Goal: Task Accomplishment & Management: Use online tool/utility

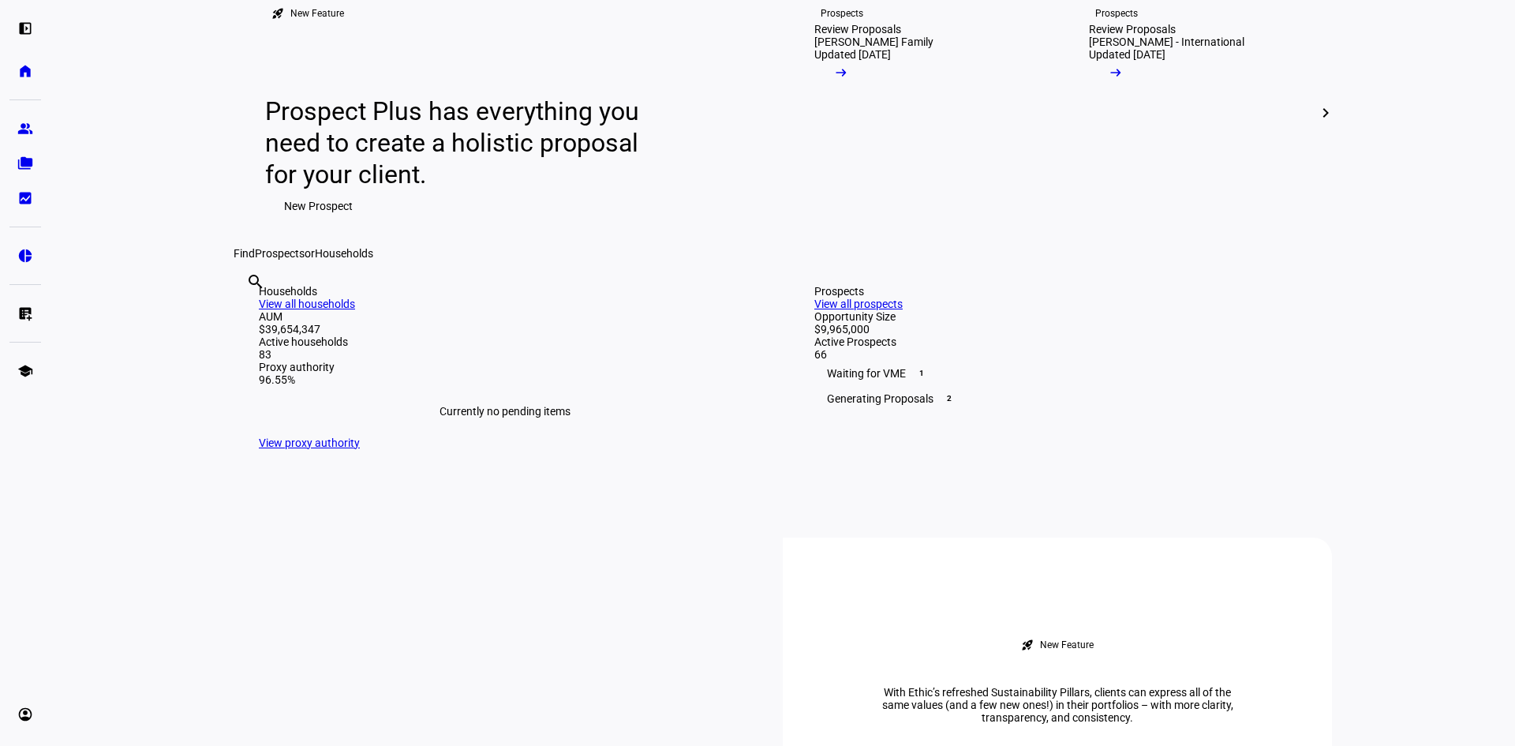
scroll to position [158, 0]
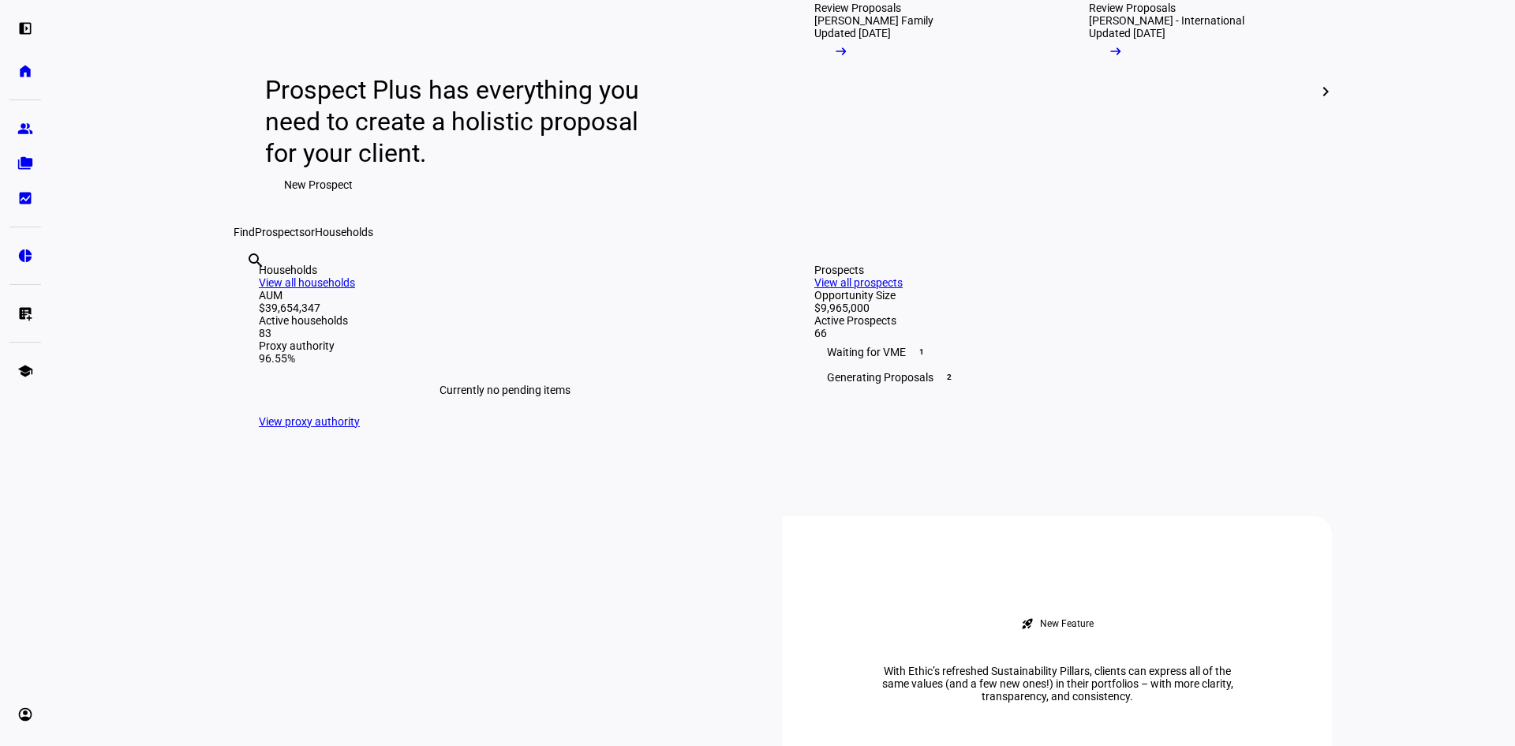
click at [259, 325] on div "search clear" at bounding box center [246, 281] width 25 height 87
click at [249, 291] on input "text" at bounding box center [247, 281] width 3 height 19
type input "[PERSON_NAME]"
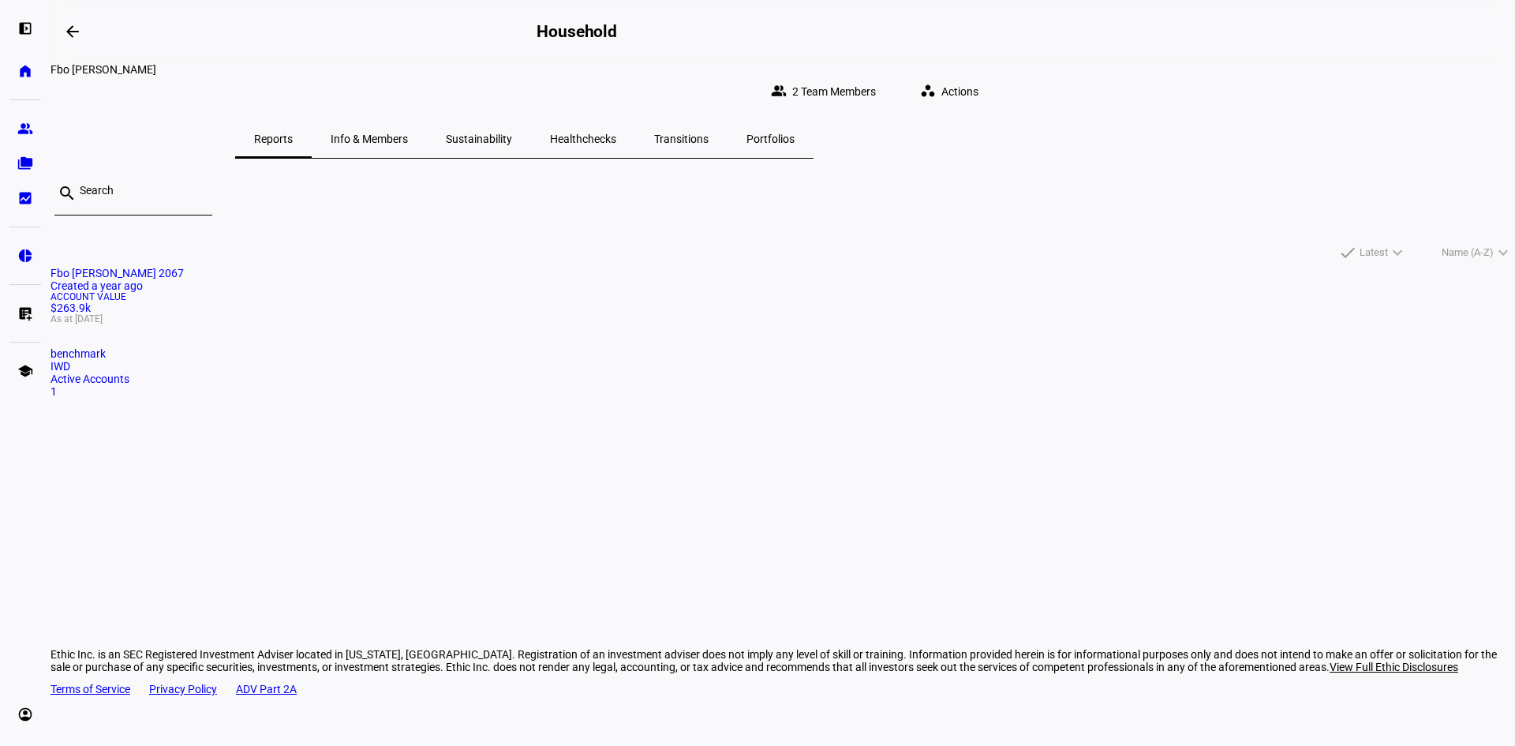
click at [978, 76] on span "Actions" at bounding box center [959, 92] width 37 height 32
click at [1215, 189] on span "= Withdraw Cash" at bounding box center [1180, 195] width 102 height 13
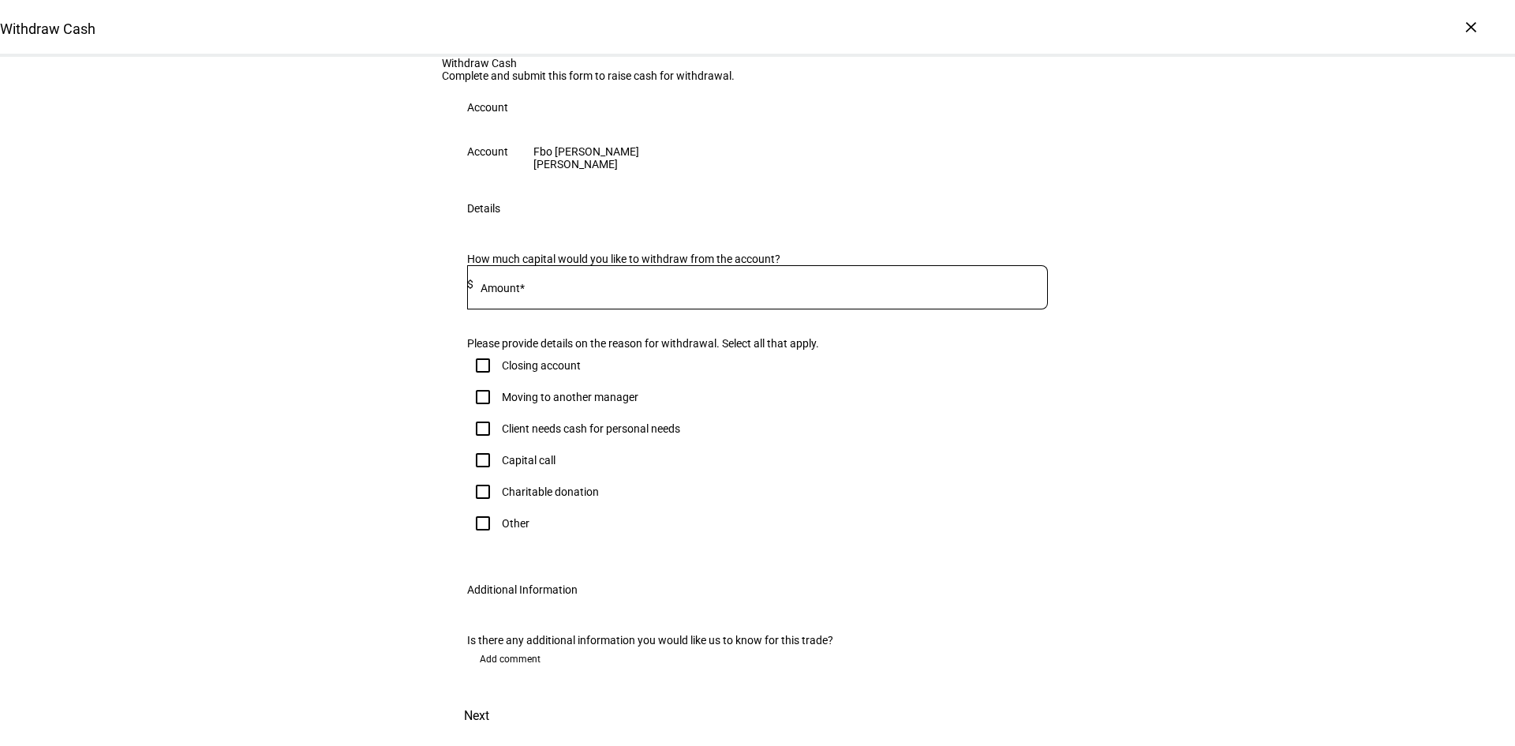
scroll to position [79, 0]
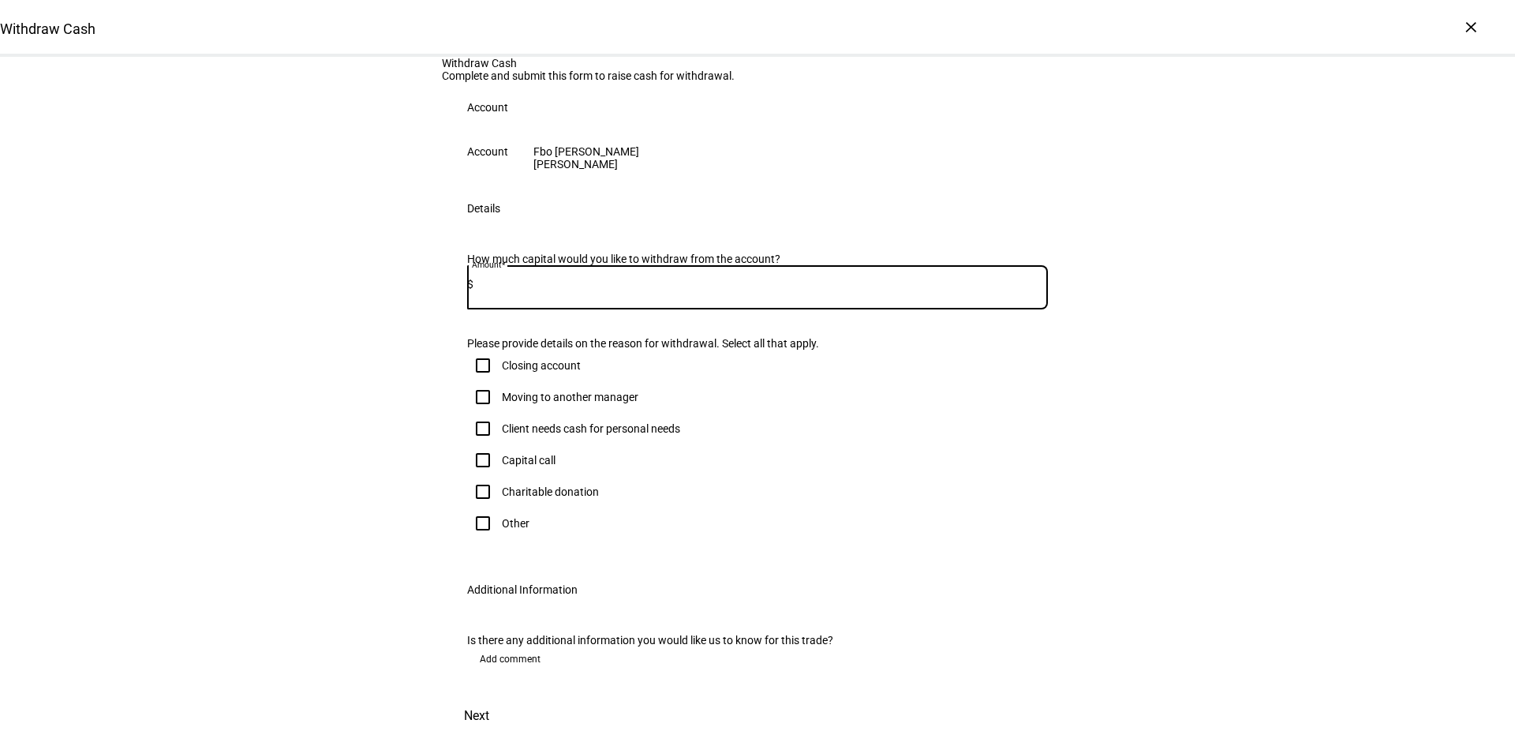
click at [687, 290] on input at bounding box center [760, 284] width 574 height 13
type input "1,000"
click at [804, 324] on div at bounding box center [757, 316] width 581 height 15
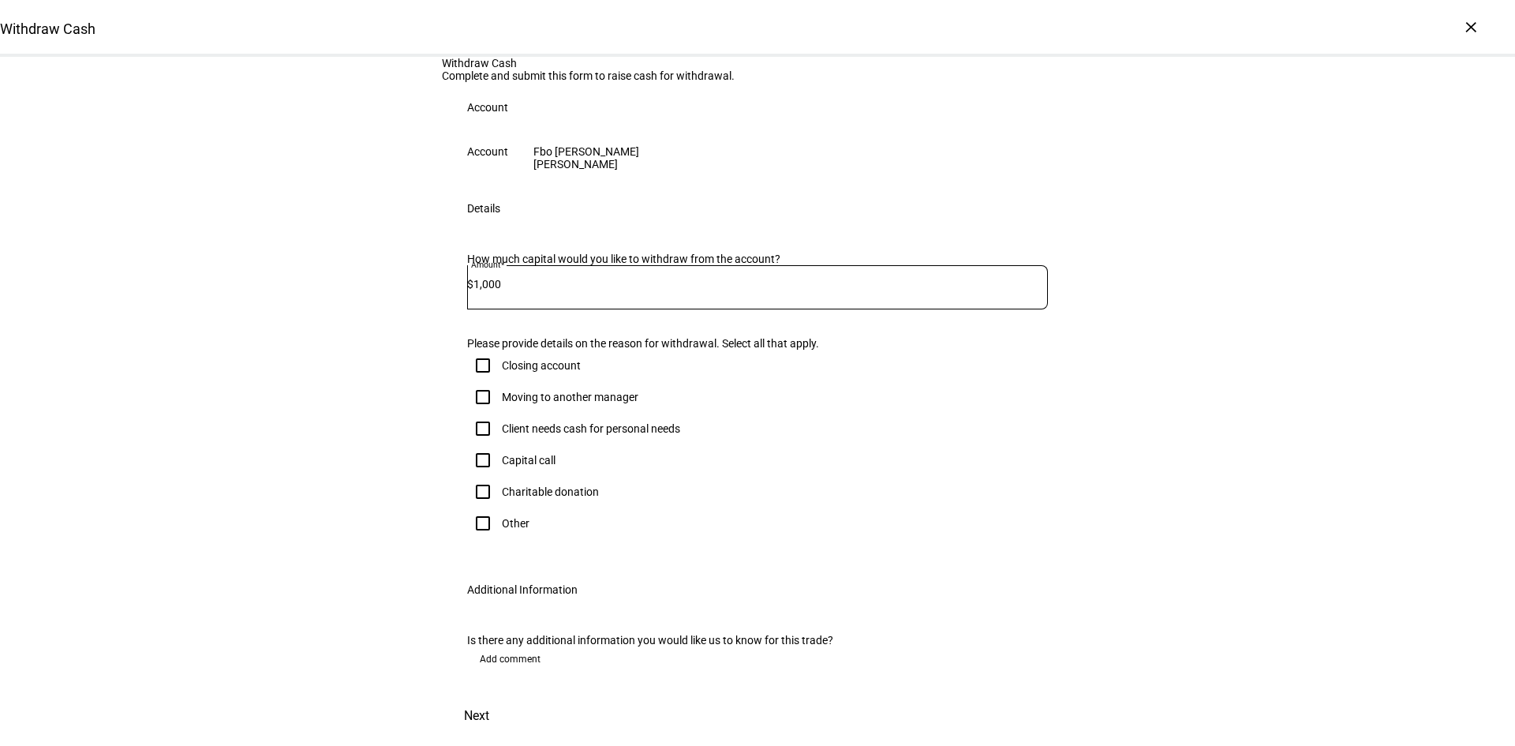
scroll to position [158, 0]
click at [605, 435] on div "Client needs cash for personal needs" at bounding box center [591, 428] width 178 height 13
click at [499, 444] on input "Client needs cash for personal needs" at bounding box center [483, 429] width 32 height 32
checkbox input "true"
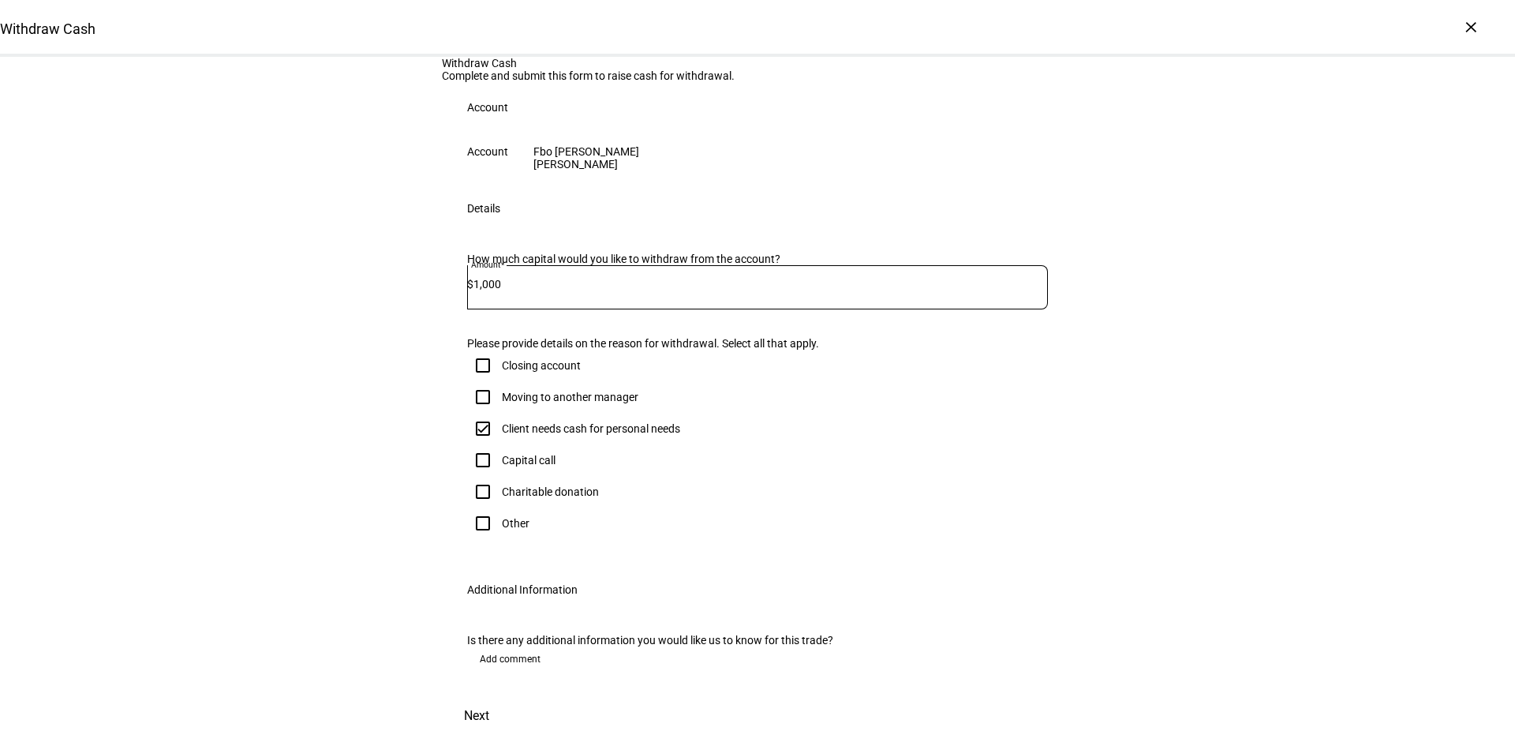
click at [520, 646] on span "Add comment" at bounding box center [510, 658] width 61 height 25
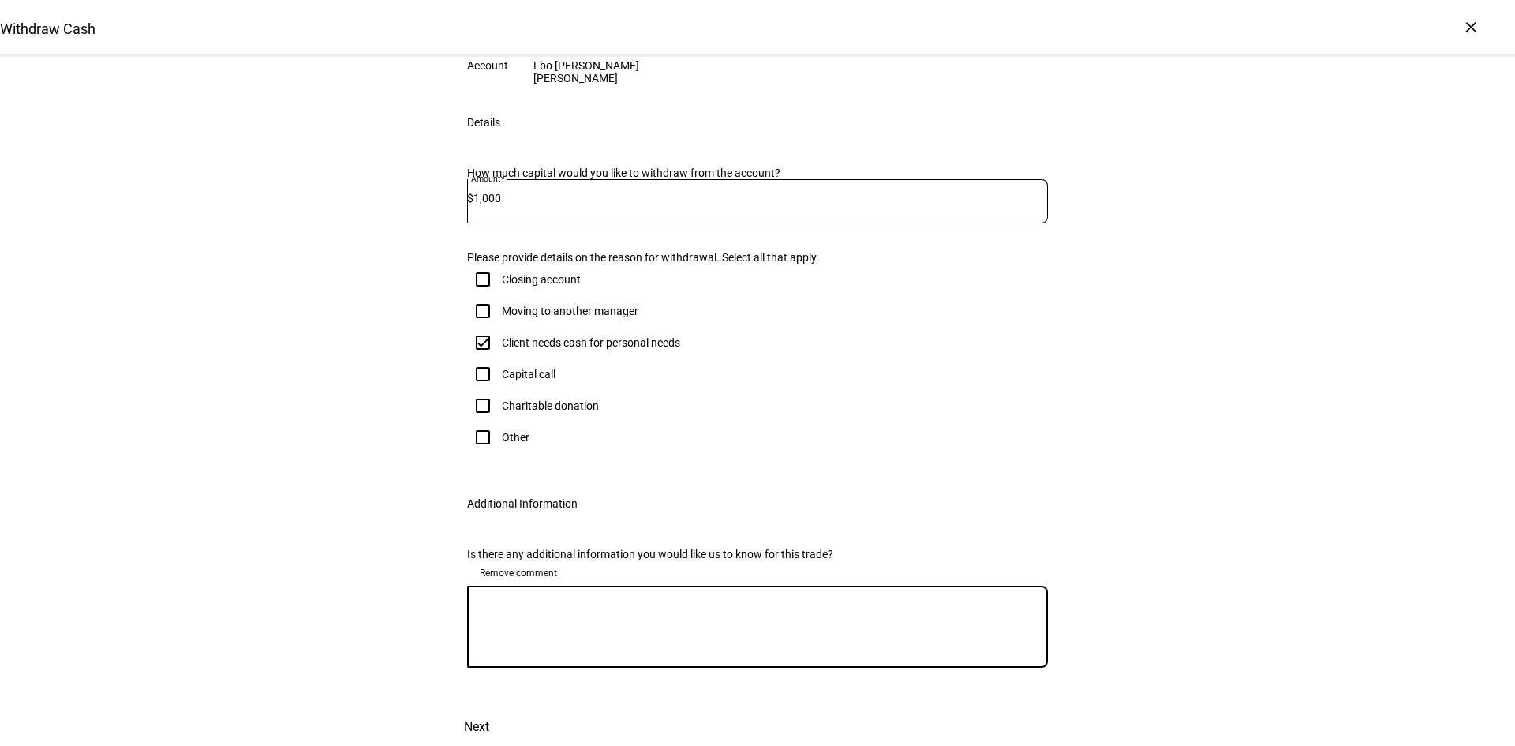
click at [549, 644] on textarea at bounding box center [757, 626] width 581 height 57
type textarea "We needed to withdraw immediately. Cash has already been taken."
click at [489, 708] on span "Next" at bounding box center [476, 727] width 25 height 38
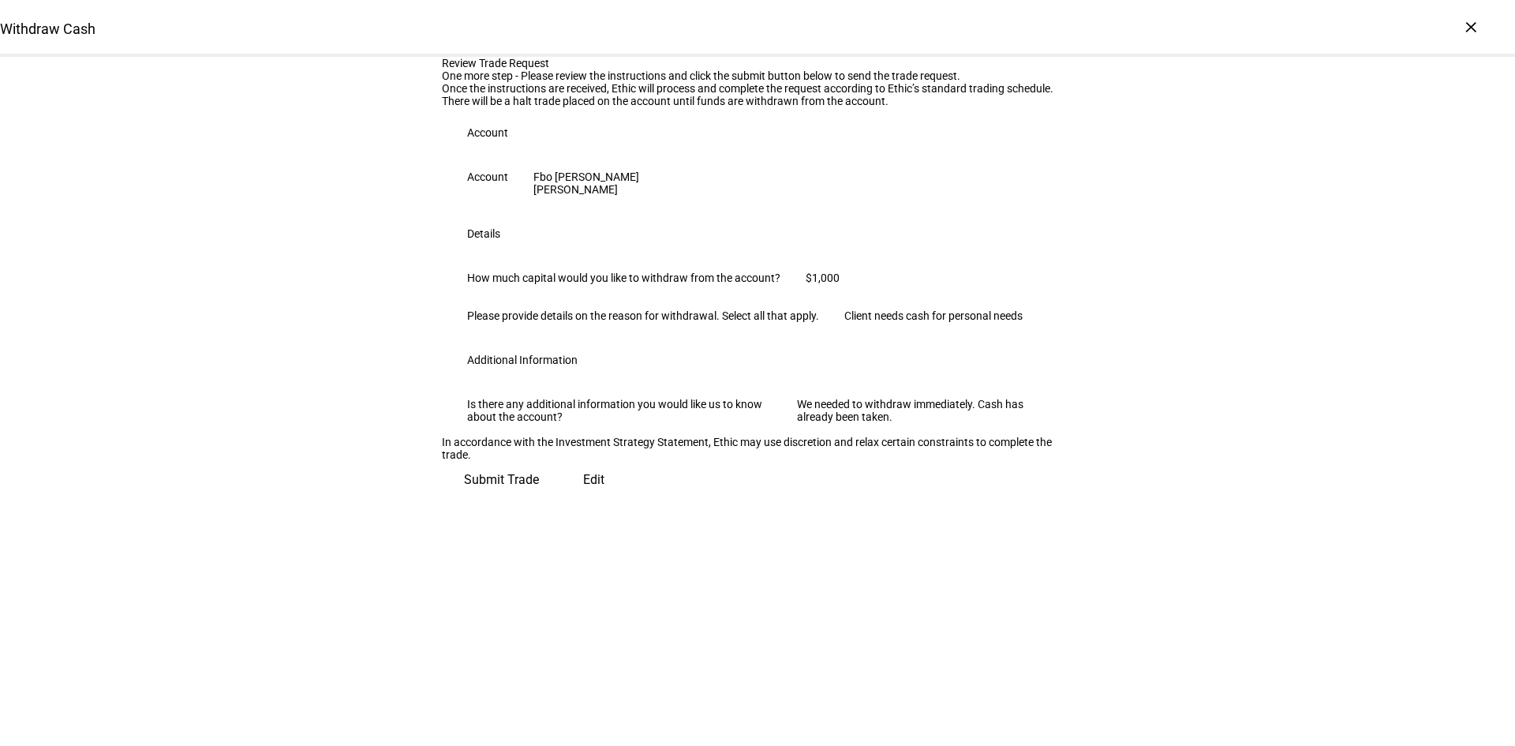
scroll to position [149, 0]
click at [539, 499] on span "Submit Trade" at bounding box center [501, 480] width 75 height 38
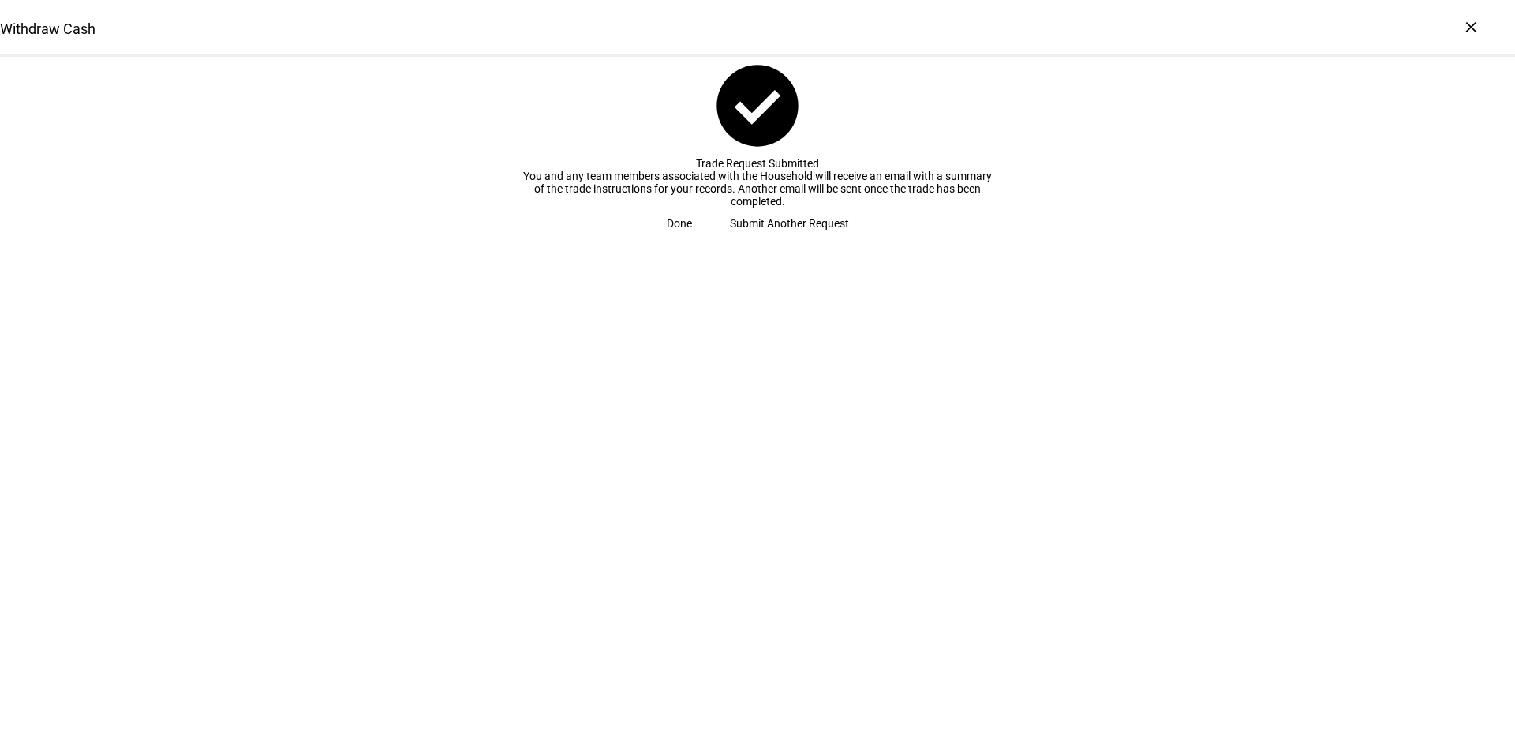
click at [692, 239] on span "Done" at bounding box center [679, 224] width 25 height 32
